Goal: Obtain resource: Download file/media

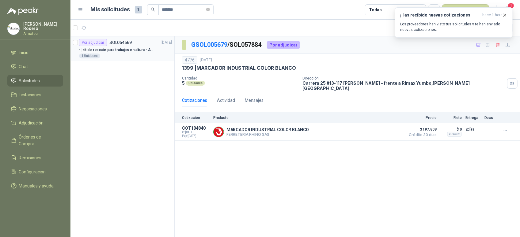
type input "*******"
click at [133, 55] on div "1 Unidades -" at bounding box center [125, 56] width 93 height 5
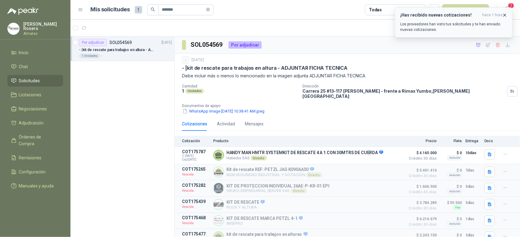
click at [504, 14] on icon "button" at bounding box center [504, 15] width 5 height 5
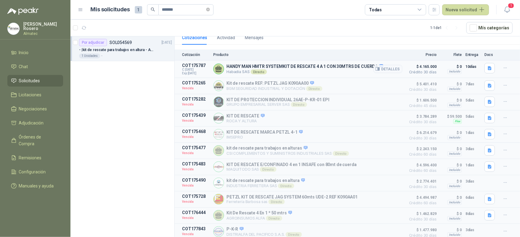
scroll to position [89, 0]
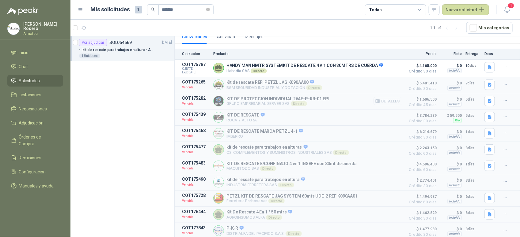
click at [386, 98] on button "Detalles" at bounding box center [387, 101] width 29 height 8
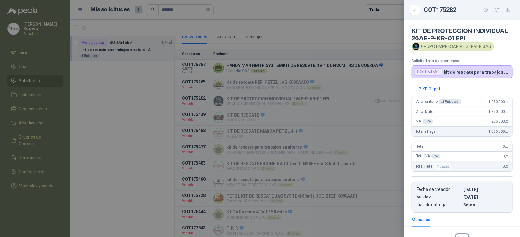
scroll to position [76, 0]
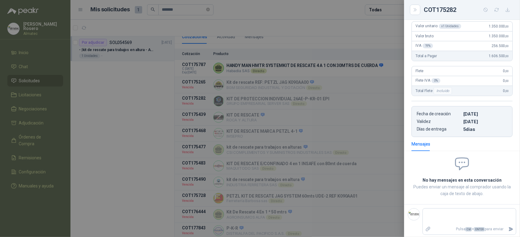
click at [372, 93] on div at bounding box center [260, 118] width 520 height 237
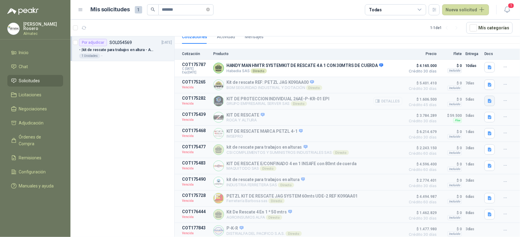
click at [487, 99] on icon "button" at bounding box center [489, 101] width 5 height 5
click at [477, 84] on button "P-KR-01.pdf" at bounding box center [471, 83] width 29 height 6
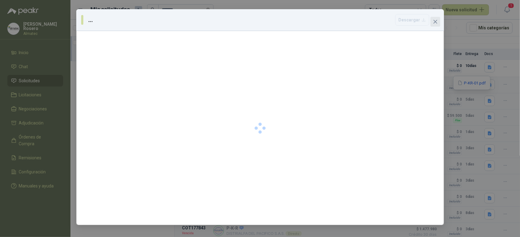
click at [437, 21] on span "Close" at bounding box center [435, 21] width 10 height 5
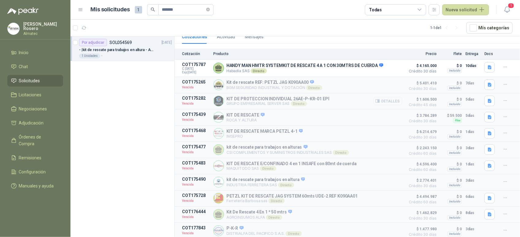
click at [391, 97] on button "Detalles" at bounding box center [387, 101] width 29 height 8
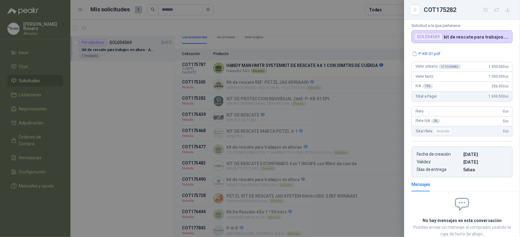
scroll to position [0, 0]
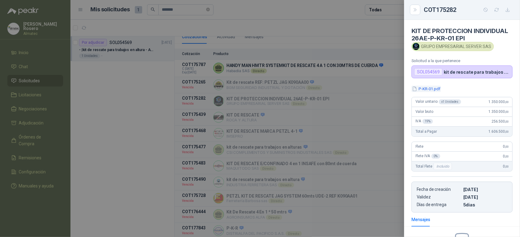
click at [423, 87] on button "P-KR-01.pdf" at bounding box center [425, 89] width 29 height 6
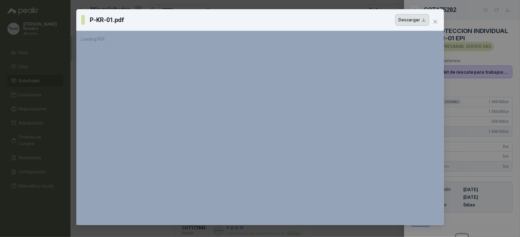
click at [419, 22] on button "Descargar" at bounding box center [412, 20] width 34 height 12
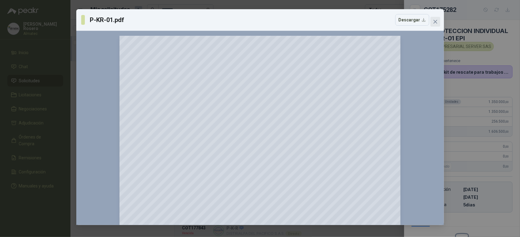
click at [435, 21] on icon "close" at bounding box center [435, 21] width 5 height 5
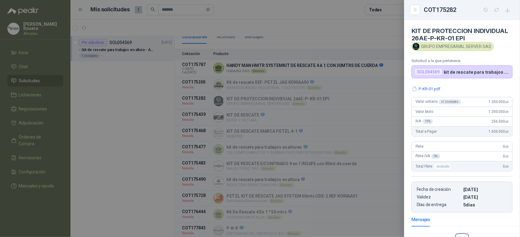
click at [369, 40] on div at bounding box center [260, 118] width 520 height 237
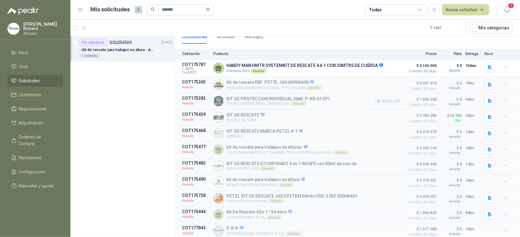
click at [387, 97] on button "Detalles" at bounding box center [387, 101] width 29 height 8
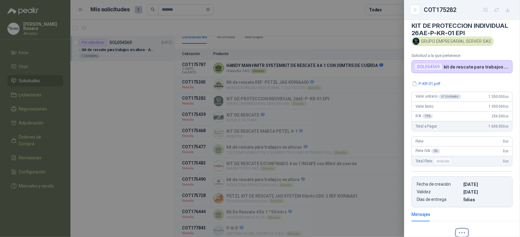
scroll to position [0, 0]
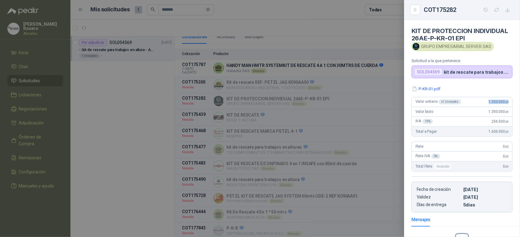
drag, startPoint x: 479, startPoint y: 102, endPoint x: 515, endPoint y: 103, distance: 35.9
click at [515, 103] on div "KIT DE PROTECCION INDIVIDUAL 26AE-P-KR-01 EPI GRUPO EMPRESARIAL SERVER SAS Soli…" at bounding box center [462, 128] width 116 height 217
copy span "1.350.000 ,00"
click at [490, 60] on p "Solicitud a la que pertenece" at bounding box center [461, 61] width 101 height 5
click at [332, 124] on div at bounding box center [260, 118] width 520 height 237
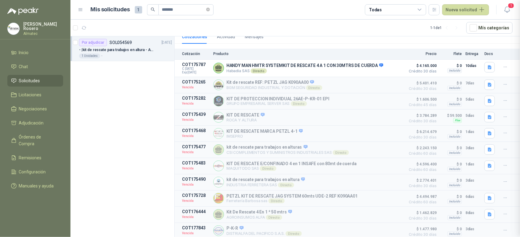
scroll to position [79, 0]
click at [387, 165] on button "Detalles" at bounding box center [387, 166] width 29 height 8
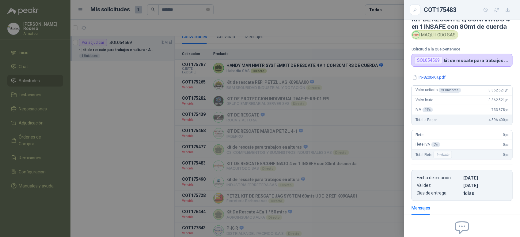
scroll to position [9, 0]
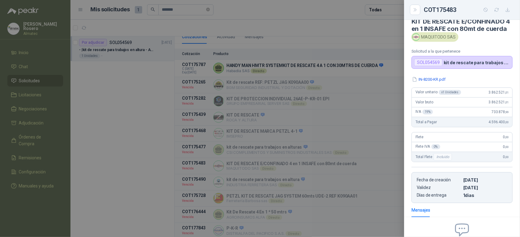
drag, startPoint x: 365, startPoint y: 146, endPoint x: 366, endPoint y: 166, distance: 20.3
click at [365, 146] on div at bounding box center [260, 118] width 520 height 237
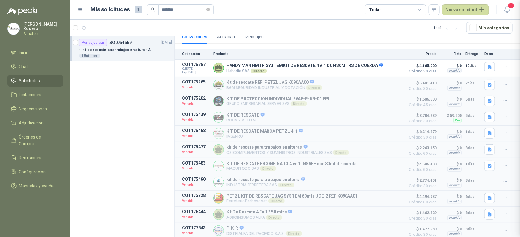
scroll to position [86, 0]
click at [397, 162] on button "Detalles" at bounding box center [387, 166] width 29 height 8
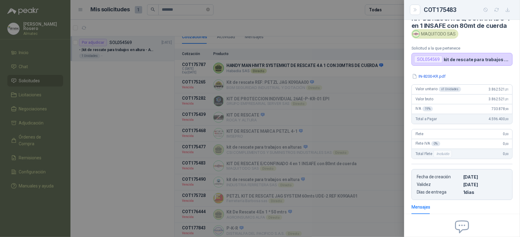
scroll to position [9, 0]
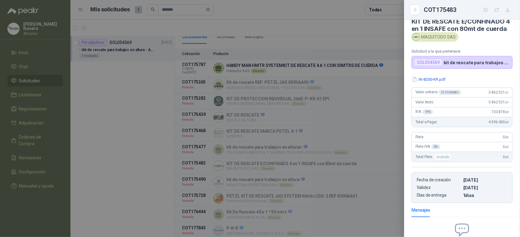
click at [350, 172] on div at bounding box center [260, 118] width 520 height 237
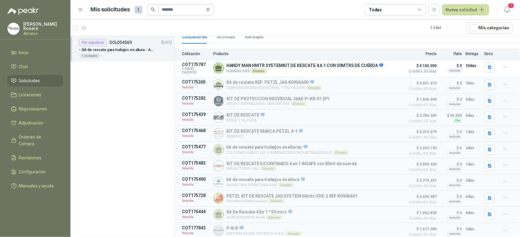
scroll to position [89, 0]
click at [393, 164] on button "Detalles" at bounding box center [387, 166] width 29 height 8
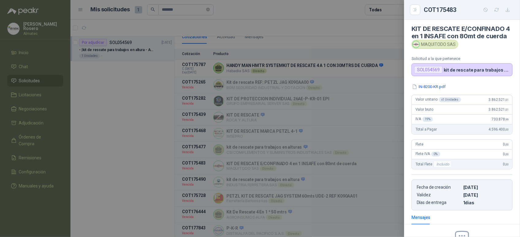
scroll to position [0, 0]
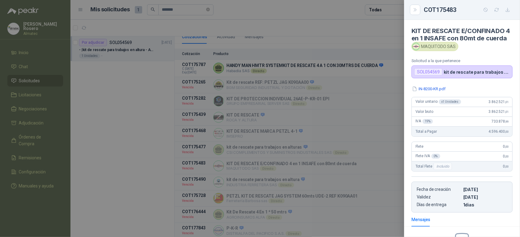
click at [381, 112] on div at bounding box center [260, 118] width 520 height 237
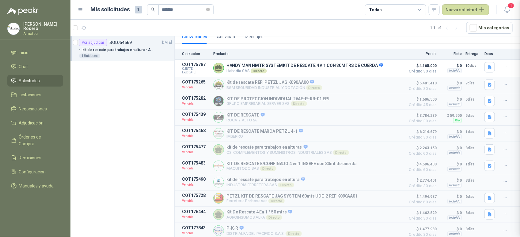
scroll to position [86, 0]
click at [387, 149] on button "Detalles" at bounding box center [387, 150] width 29 height 8
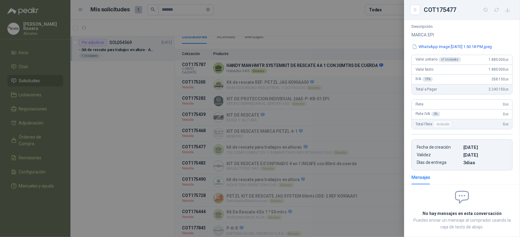
scroll to position [60, 0]
click at [357, 157] on div at bounding box center [260, 118] width 520 height 237
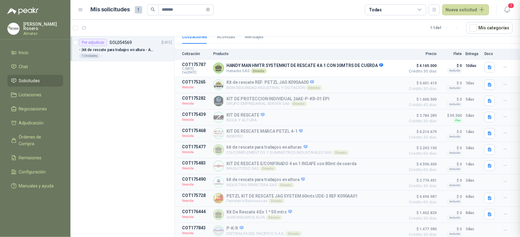
scroll to position [103, 0]
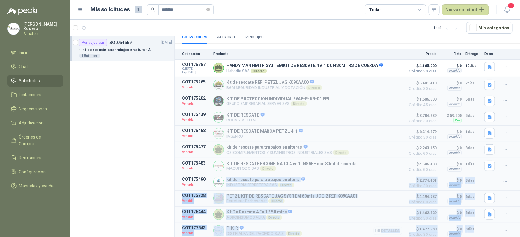
drag, startPoint x: 227, startPoint y: 178, endPoint x: 492, endPoint y: 232, distance: 270.0
click at [492, 232] on div "Cotización Producto Precio Flete Entrega Docs COT175787 C: [DATE] Exp: [DATE] H…" at bounding box center [347, 144] width 345 height 191
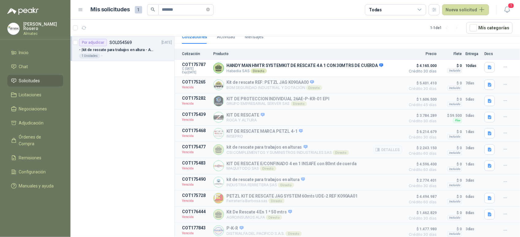
click at [295, 146] on p "kit de rescate para trabajos en alturas" at bounding box center [287, 148] width 123 height 6
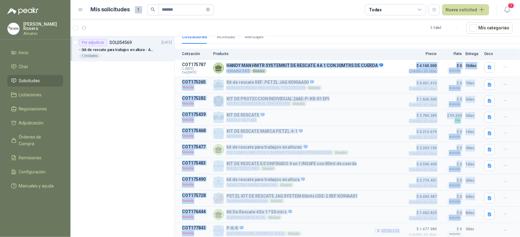
drag, startPoint x: 227, startPoint y: 60, endPoint x: 394, endPoint y: 230, distance: 237.8
click at [394, 230] on div "Cotización Producto Precio Flete Entrega Docs COT175787 C: [DATE] Exp: [DATE] H…" at bounding box center [347, 144] width 345 height 191
click at [332, 177] on div "kit de rescate para trabajos en altura INDUSTRIA FERRETERA SAS Directo Detalles" at bounding box center [307, 182] width 189 height 11
drag, startPoint x: 226, startPoint y: 60, endPoint x: 478, endPoint y: 245, distance: 312.6
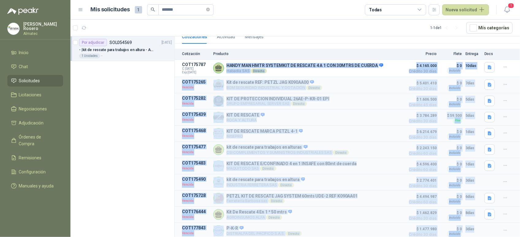
click at [478, 237] on html "[PERSON_NAME] Almatec Inicio Chat Solicitudes Licitaciones Negociaciones Adjudi…" at bounding box center [260, 118] width 520 height 237
click at [307, 185] on div "kit de rescate para trabajos en altura INDUSTRIA FERRETERA SAS Directo Detalles" at bounding box center [307, 182] width 189 height 11
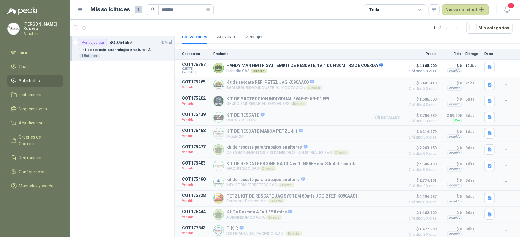
scroll to position [89, 0]
click at [393, 97] on button "Detalles" at bounding box center [387, 101] width 29 height 8
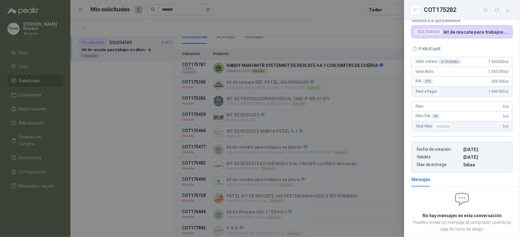
scroll to position [0, 0]
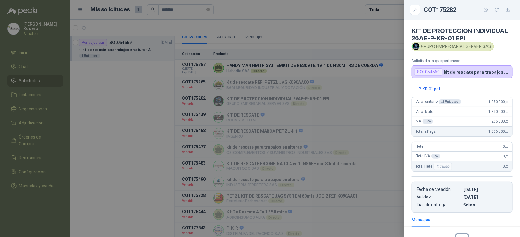
click at [393, 65] on div at bounding box center [260, 118] width 520 height 237
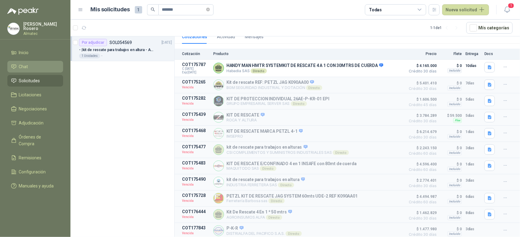
click at [37, 62] on link "Chat" at bounding box center [35, 67] width 56 height 12
